Goal: Task Accomplishment & Management: Manage account settings

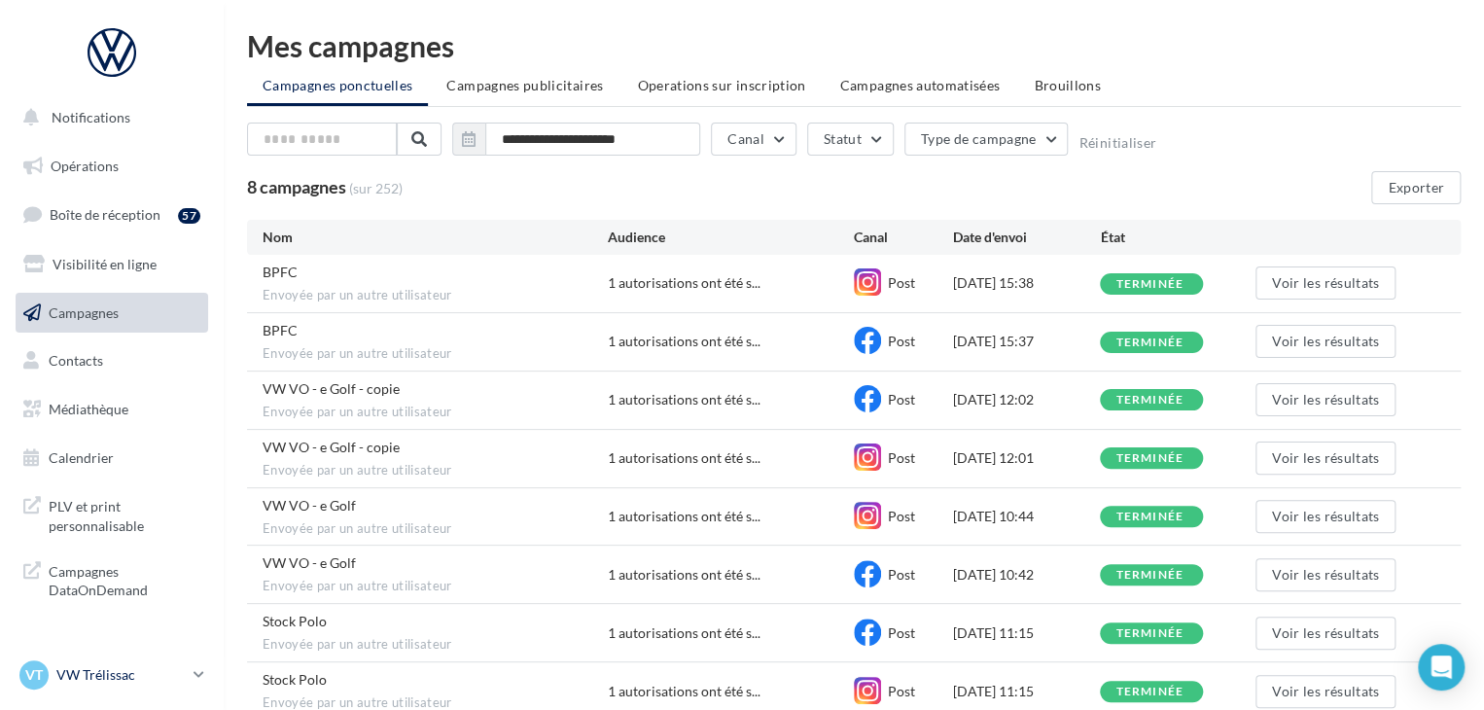
click at [195, 675] on icon at bounding box center [199, 674] width 11 height 17
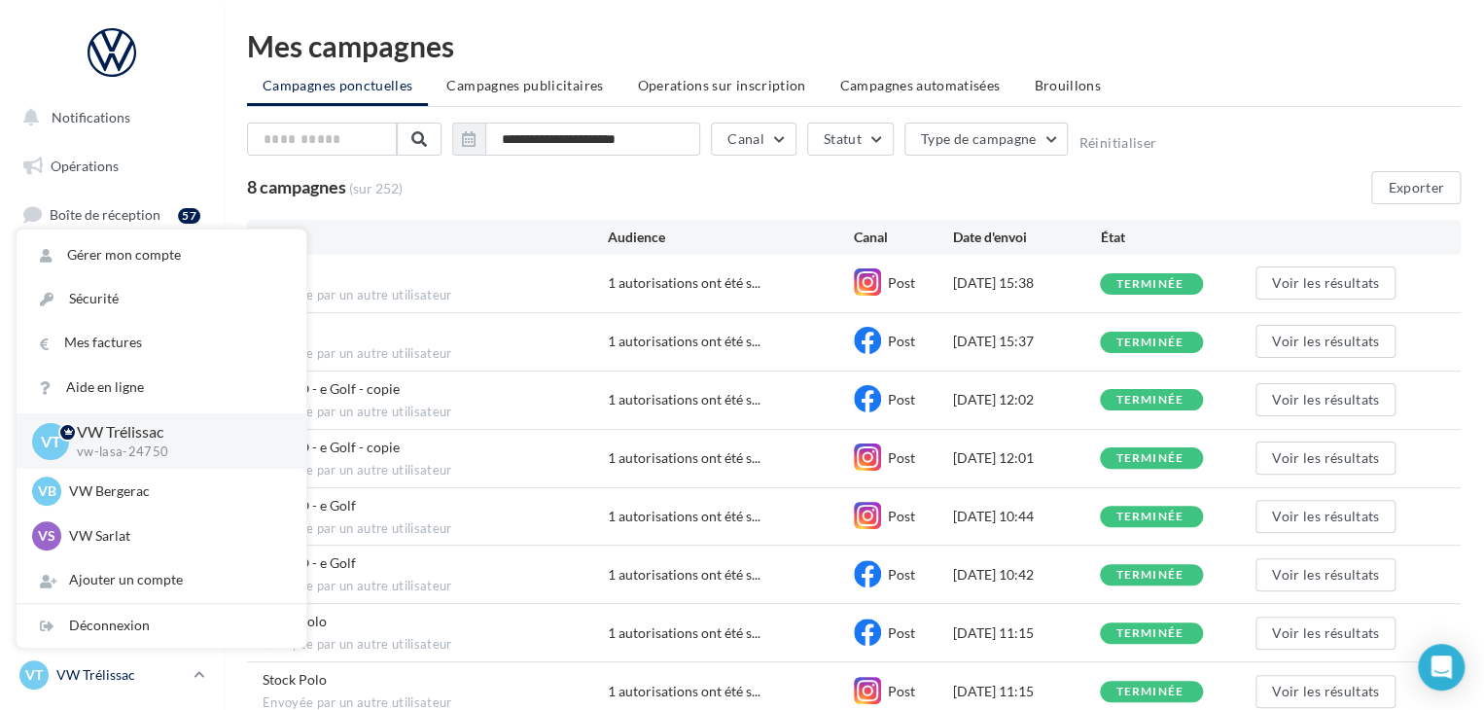
click at [201, 674] on icon at bounding box center [199, 674] width 11 height 17
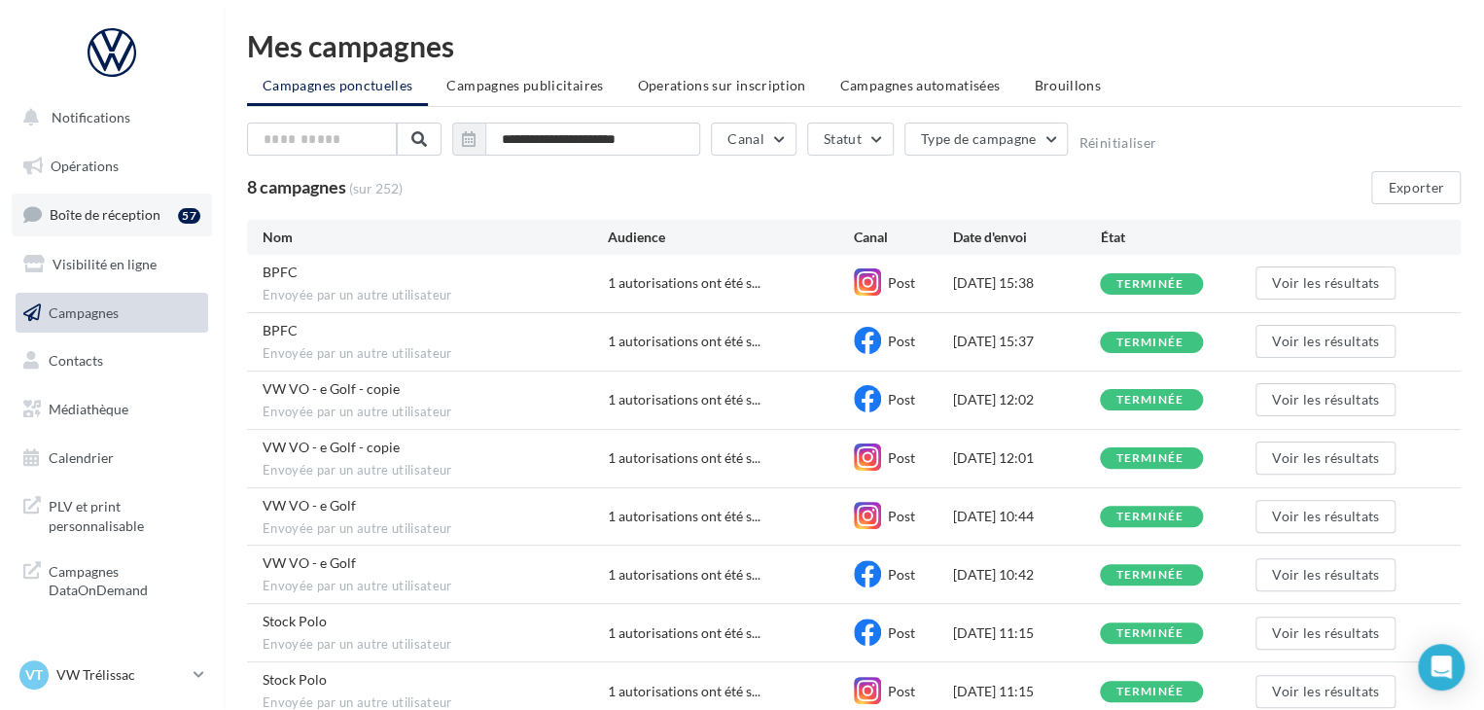
click at [183, 223] on div "57" at bounding box center [189, 214] width 22 height 19
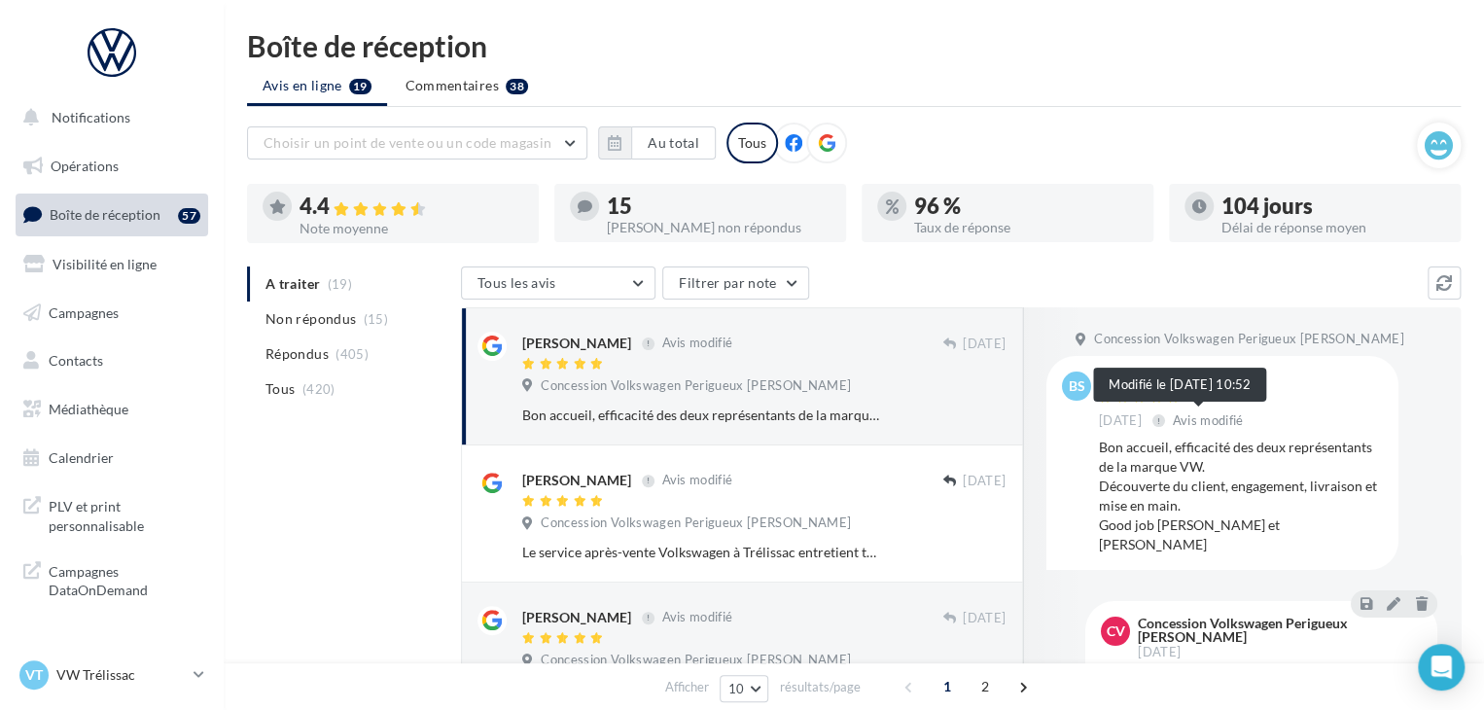
scroll to position [4, 0]
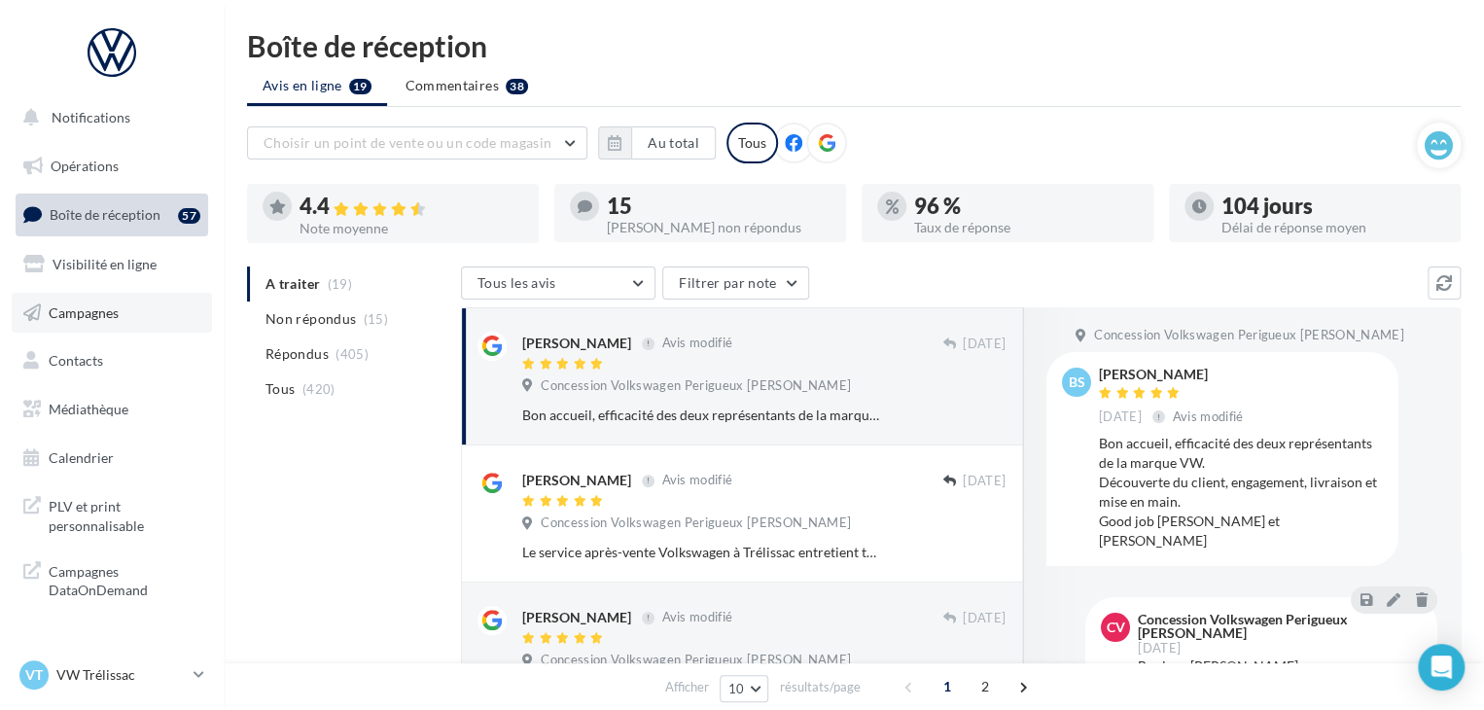
click at [178, 326] on link "Campagnes" at bounding box center [112, 313] width 200 height 41
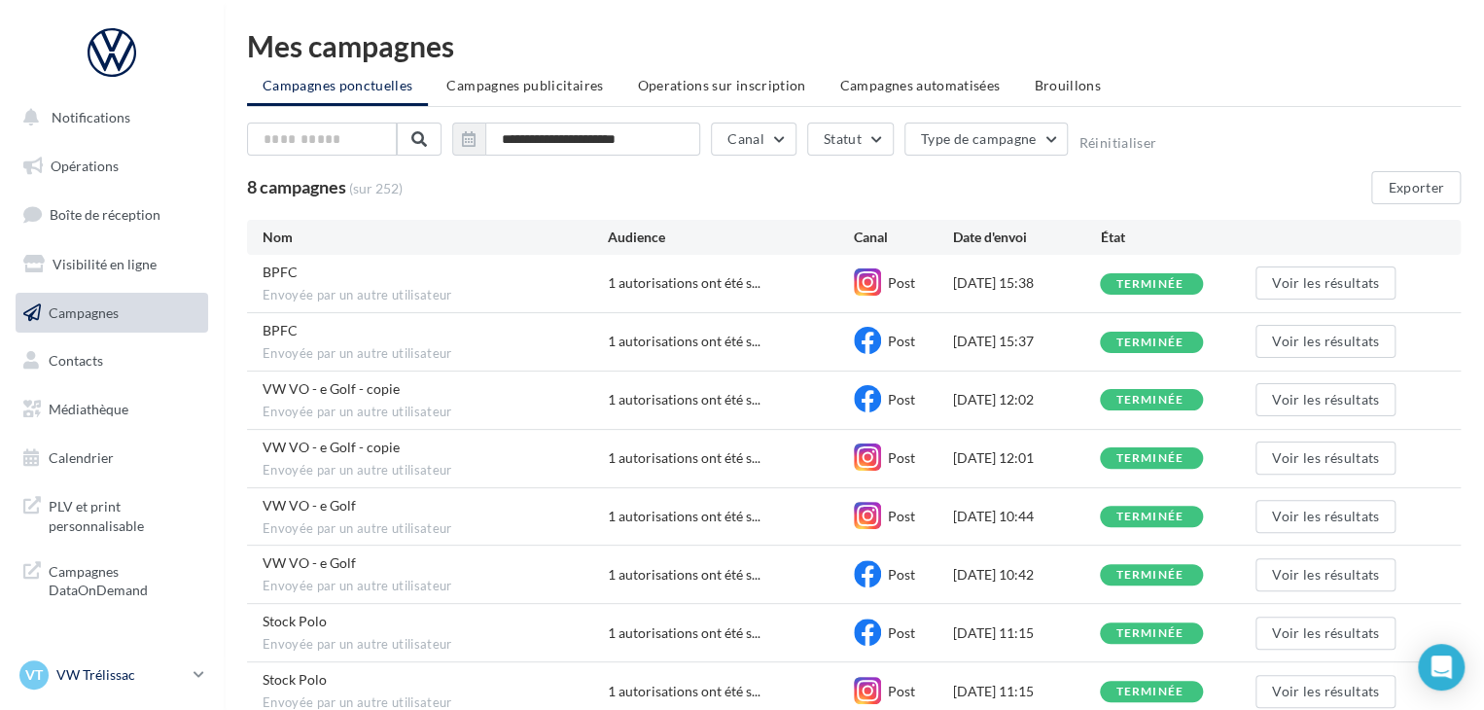
click at [147, 678] on p "VW Trélissac" at bounding box center [120, 674] width 129 height 19
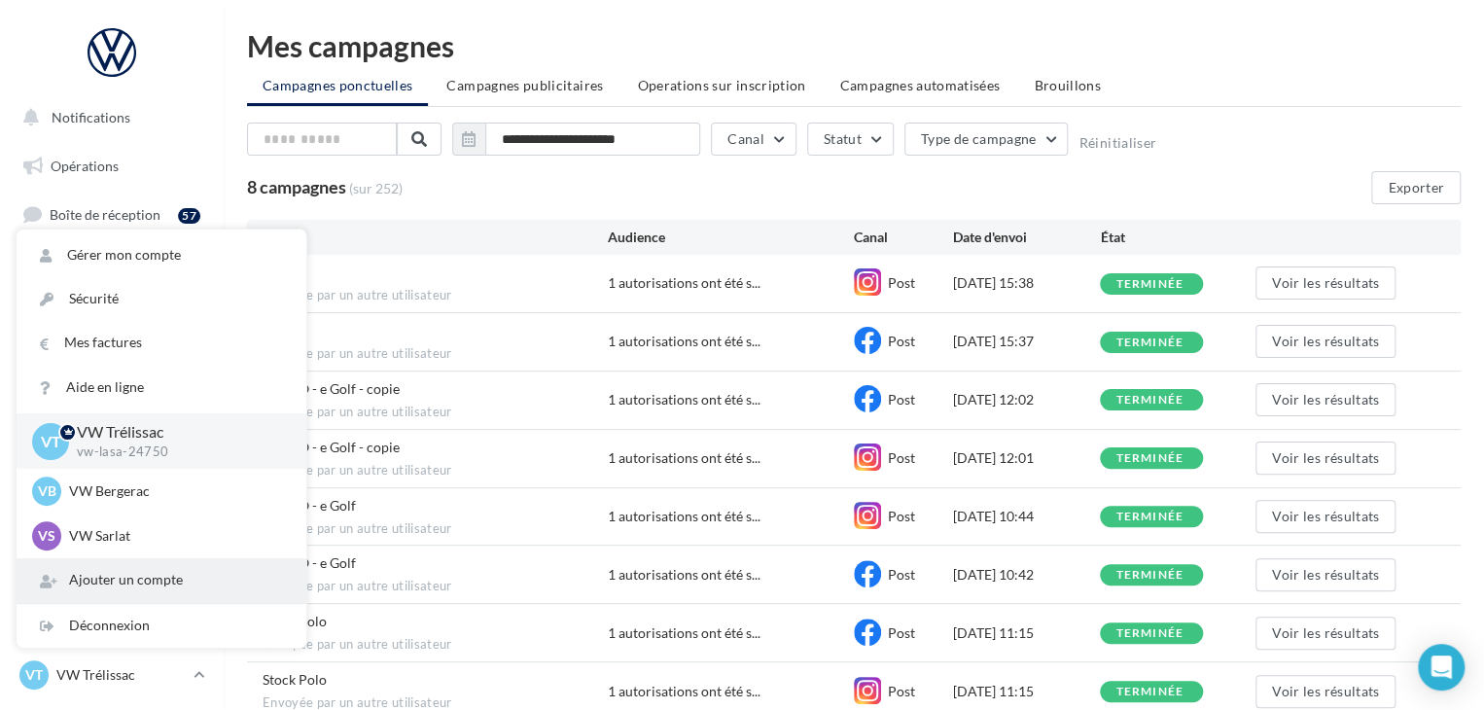
click at [165, 587] on div "Ajouter un compte" at bounding box center [162, 580] width 290 height 44
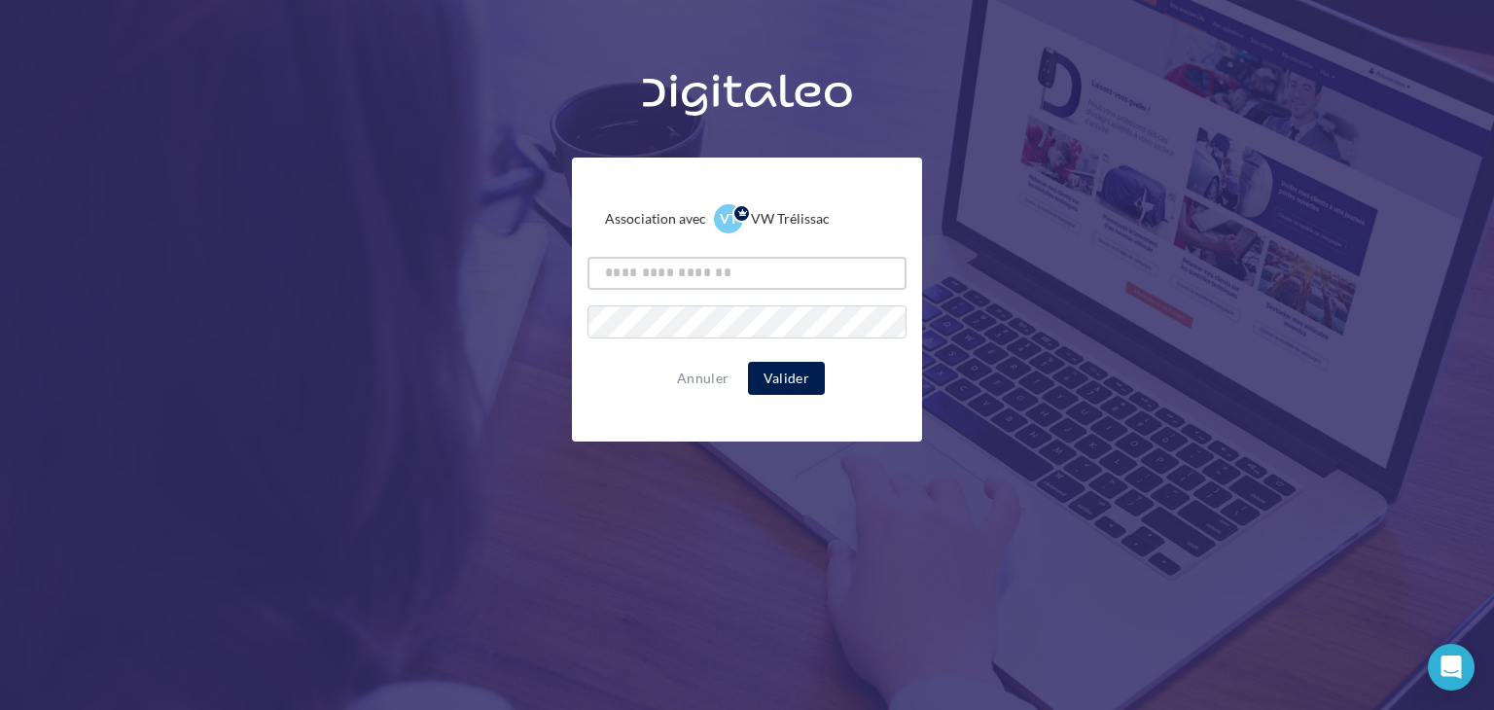
click at [691, 259] on input "text" at bounding box center [746, 273] width 319 height 33
type input "*******"
click at [594, 371] on div "Annuler Valider" at bounding box center [746, 378] width 319 height 33
click at [782, 371] on button "Valider" at bounding box center [786, 378] width 77 height 33
click at [778, 371] on button "Valider" at bounding box center [786, 378] width 77 height 33
